Goal: Find contact information: Find contact information

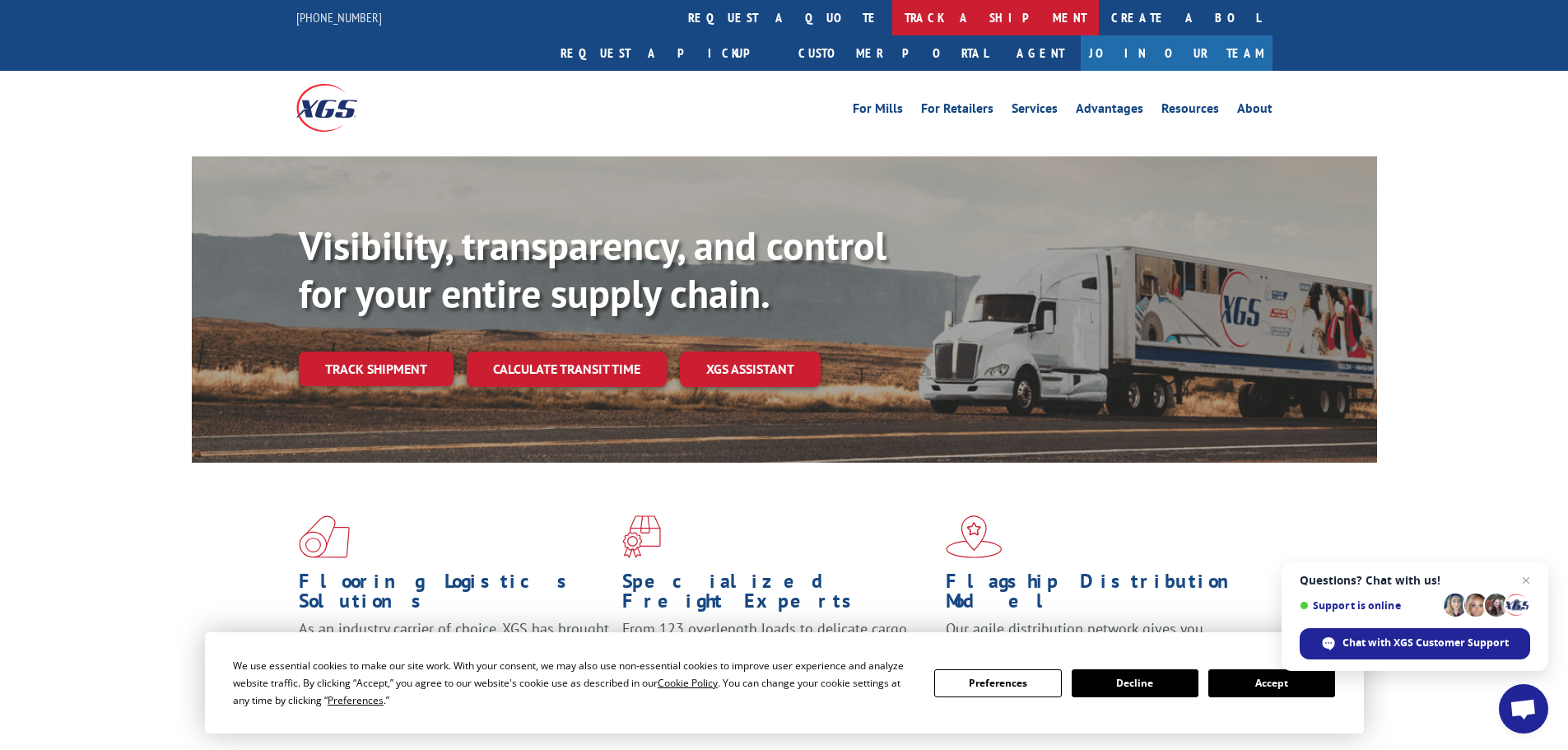
click at [892, 24] on link "track a shipment" at bounding box center [995, 18] width 206 height 35
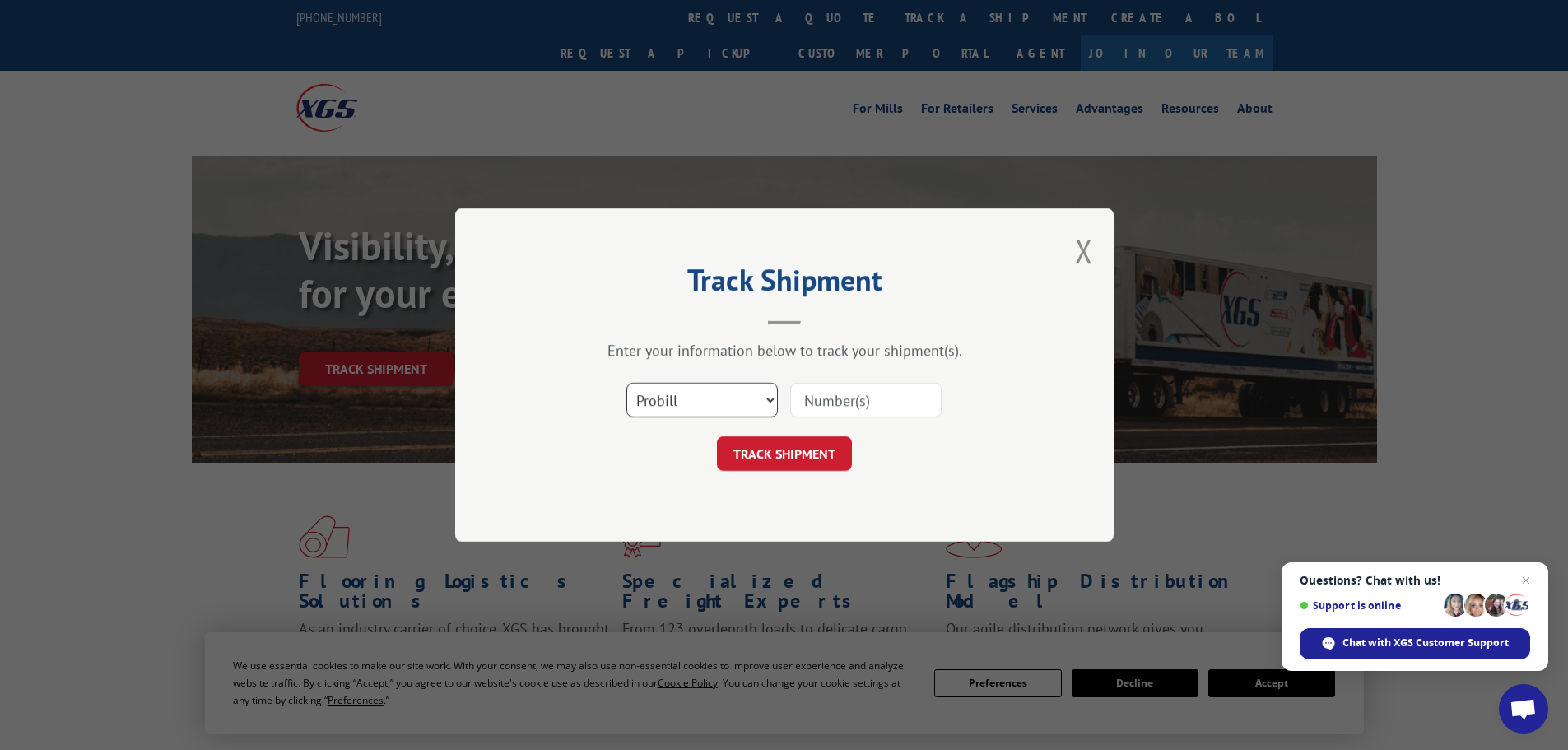
click at [711, 410] on select "Select category... Probill BOL PO" at bounding box center [701, 400] width 151 height 34
drag, startPoint x: 711, startPoint y: 410, endPoint x: 657, endPoint y: 398, distance: 55.3
click at [711, 410] on select "Select category... Probill BOL PO" at bounding box center [701, 400] width 151 height 34
click at [261, 393] on div "Track Shipment Enter your information below to track your shipment(s). Select c…" at bounding box center [784, 375] width 1568 height 750
click at [1091, 252] on button "Close modal" at bounding box center [1084, 251] width 18 height 43
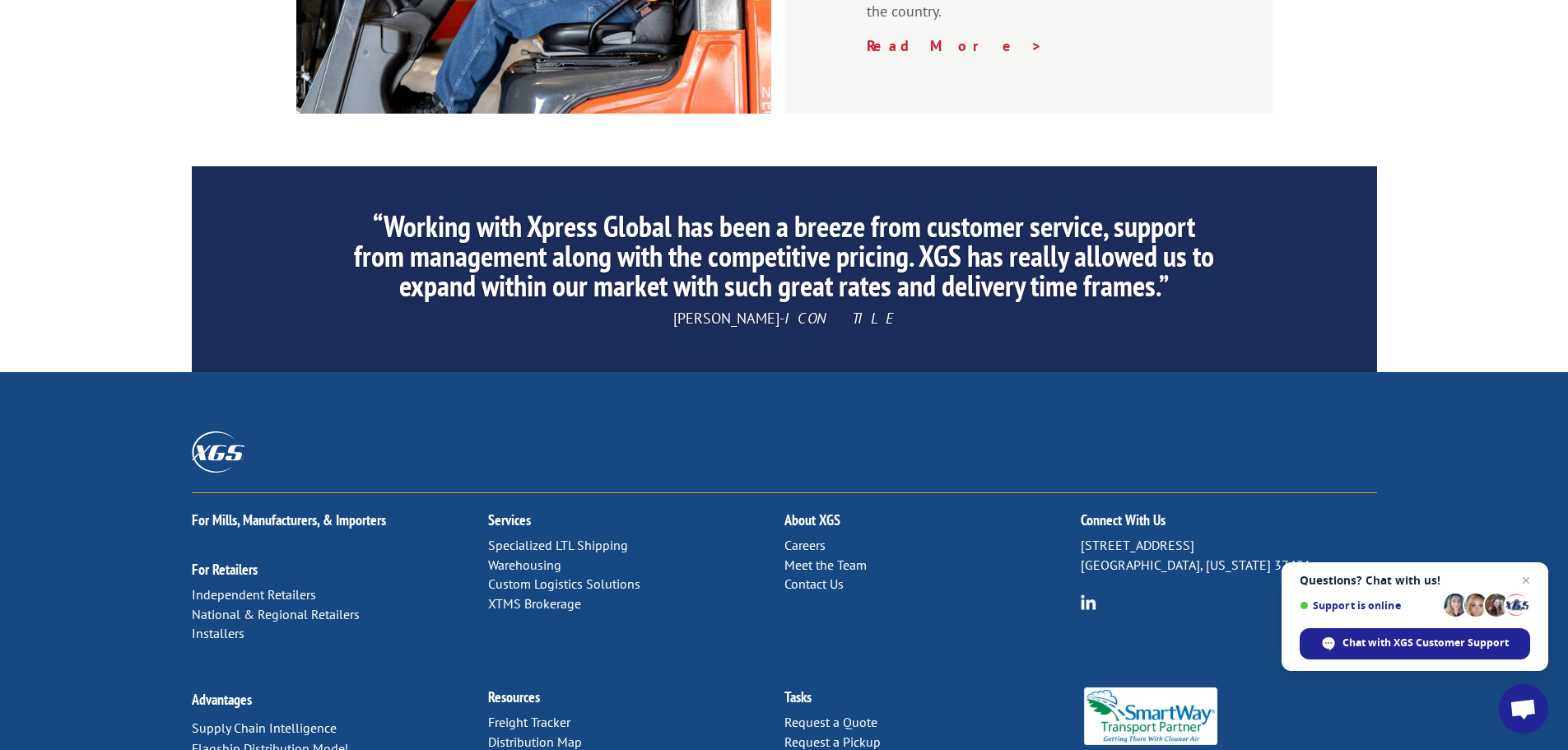
scroll to position [2510, 0]
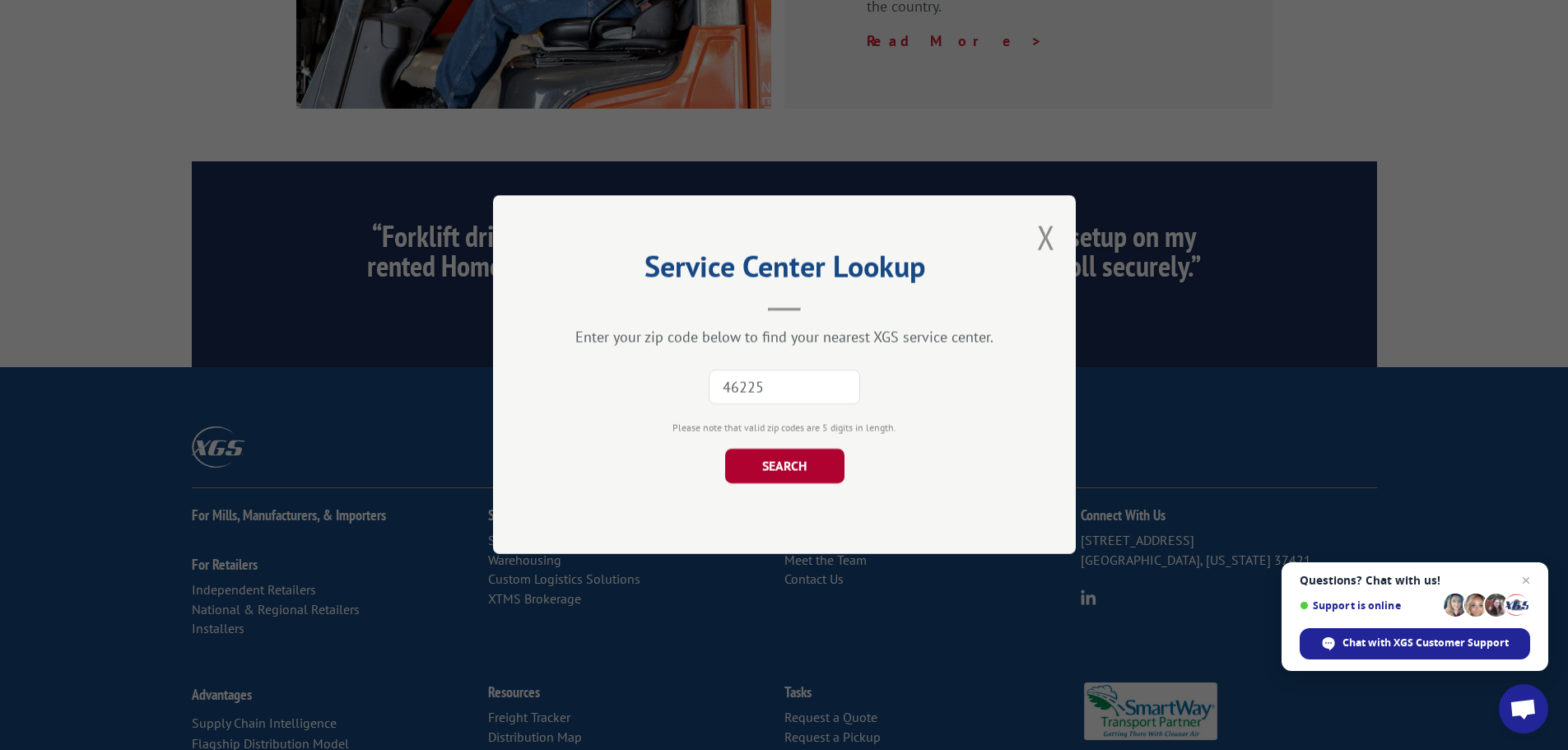
type input "46225"
click at [833, 477] on button "SEARCH" at bounding box center [783, 466] width 119 height 34
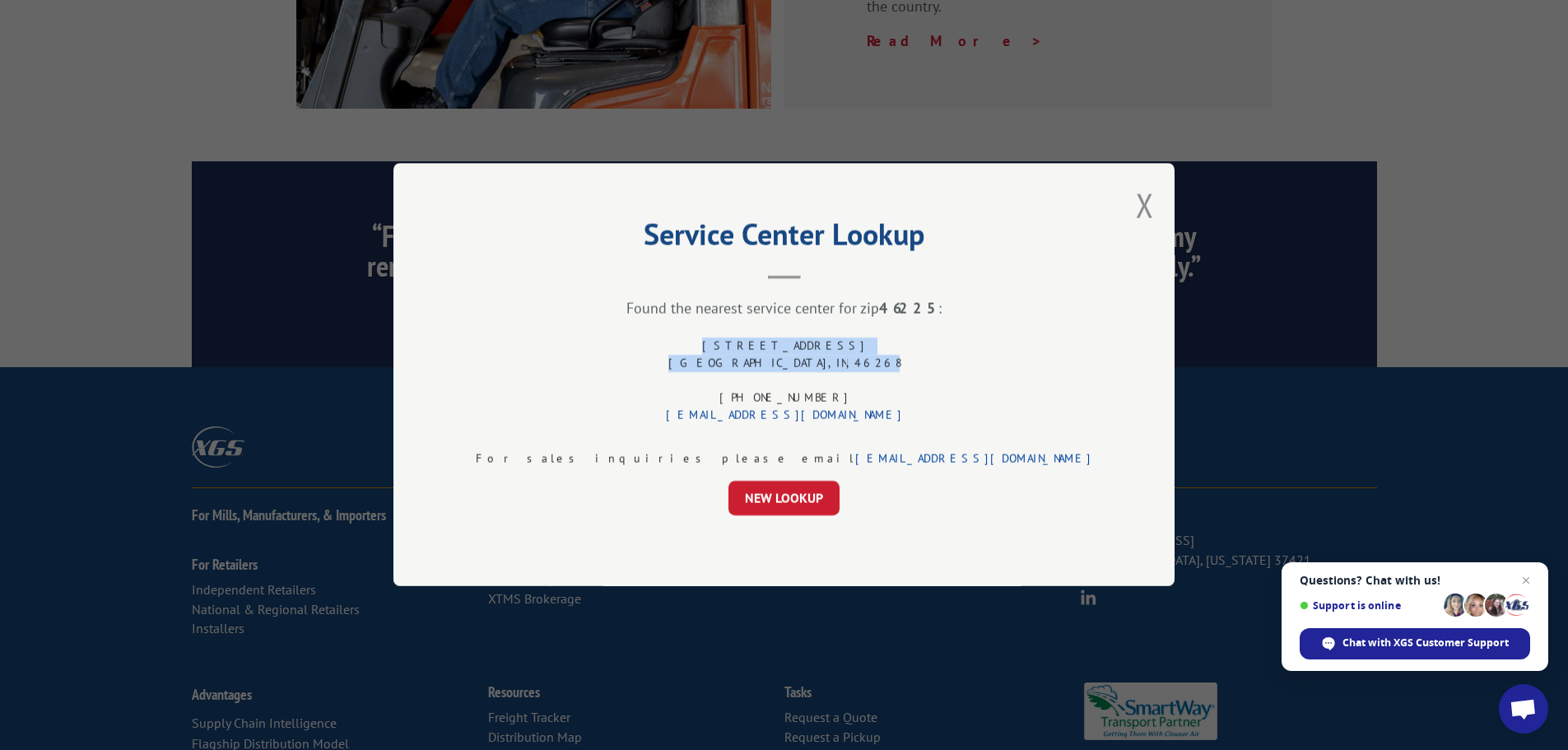
drag, startPoint x: 847, startPoint y: 363, endPoint x: 707, endPoint y: 338, distance: 142.2
click at [707, 338] on div "5801 W 82ND ST INDIANAPOLIS , IN , 46268 (317) 608-5002 xgsindianapolis@xgsi.com" at bounding box center [783, 381] width 616 height 87
copy div "5801 W 82ND ST INDIANAPOLIS , IN , 46268"
click at [1136, 203] on button "Close modal" at bounding box center [1145, 205] width 18 height 43
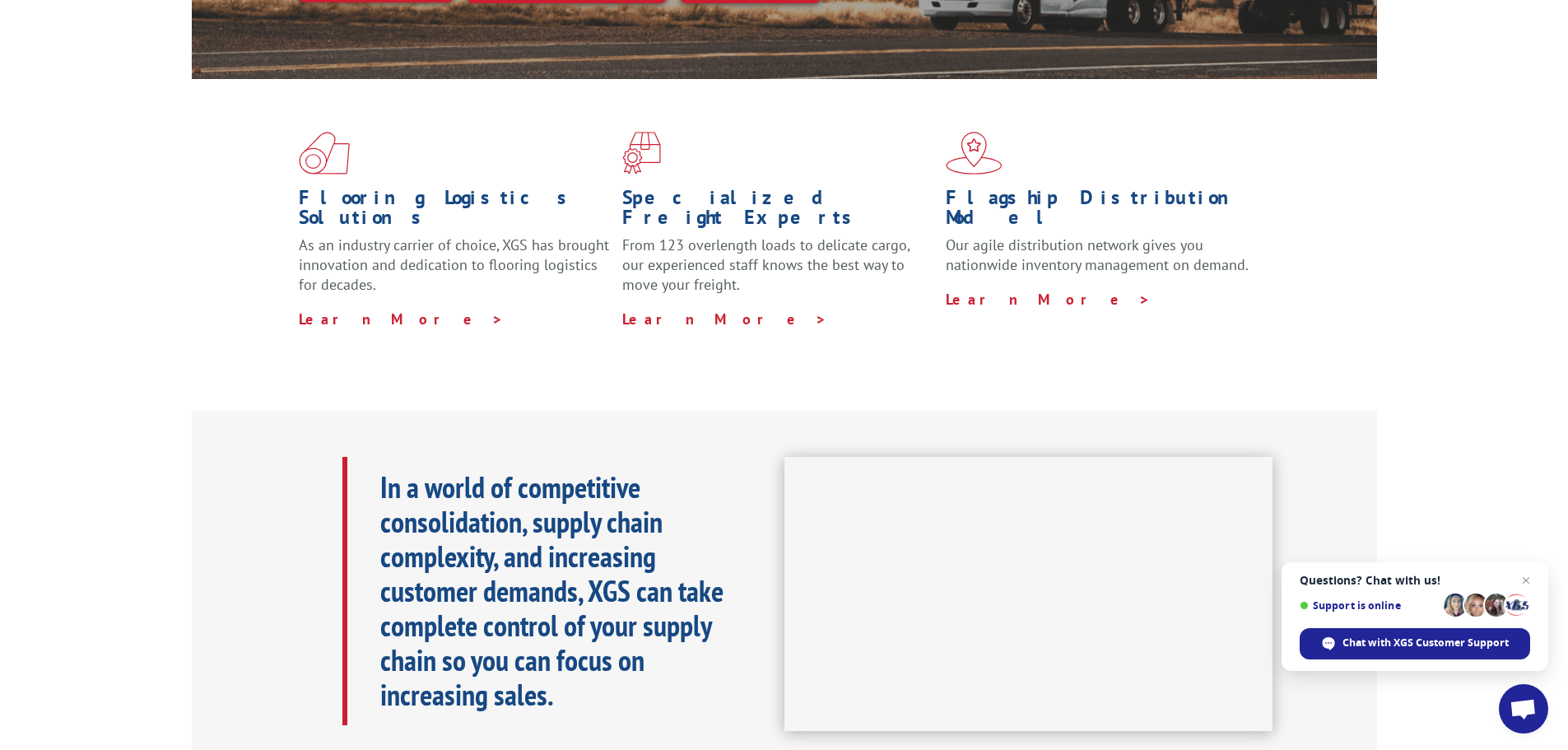
scroll to position [0, 0]
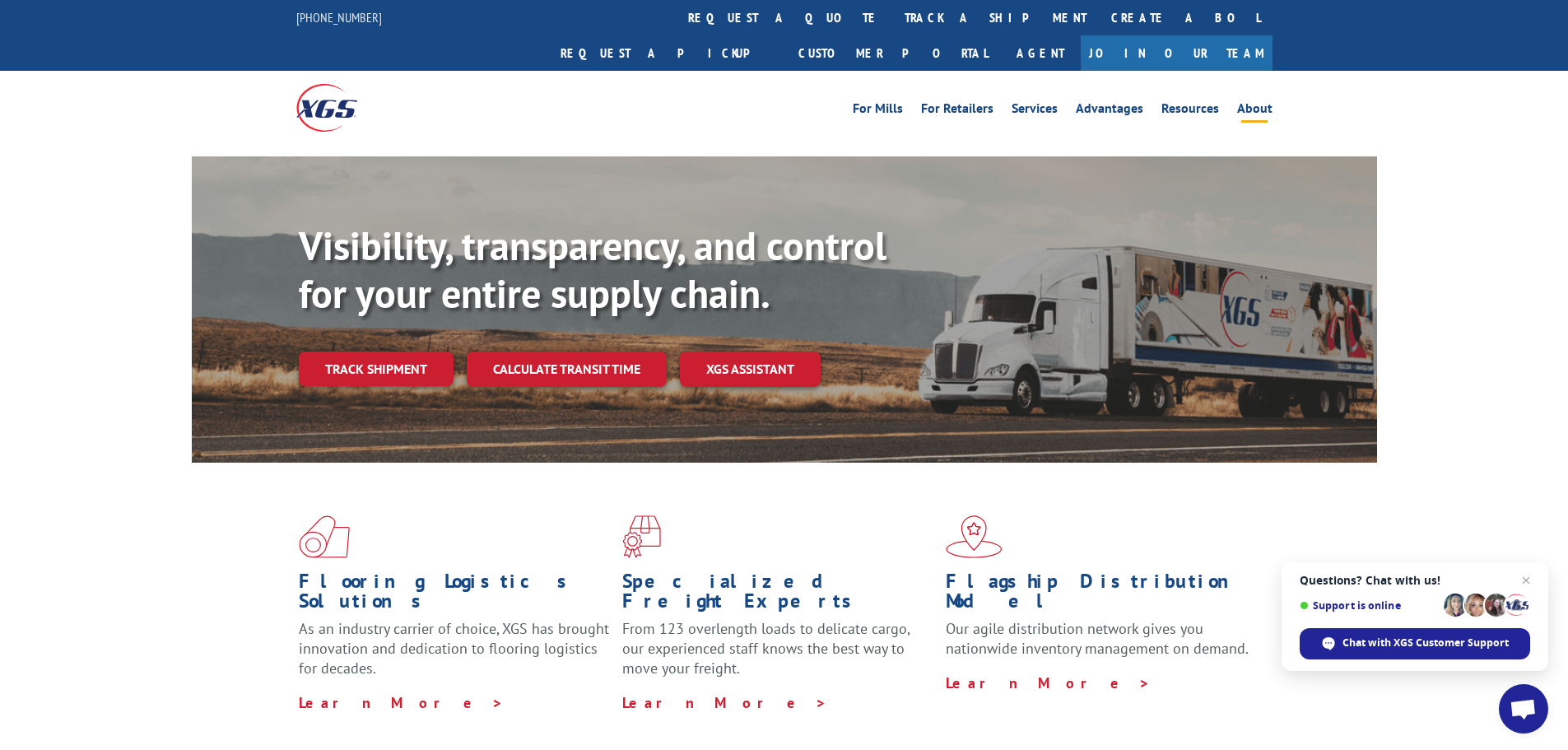
click at [1254, 102] on link "About" at bounding box center [1255, 111] width 35 height 18
